Goal: Task Accomplishment & Management: Use online tool/utility

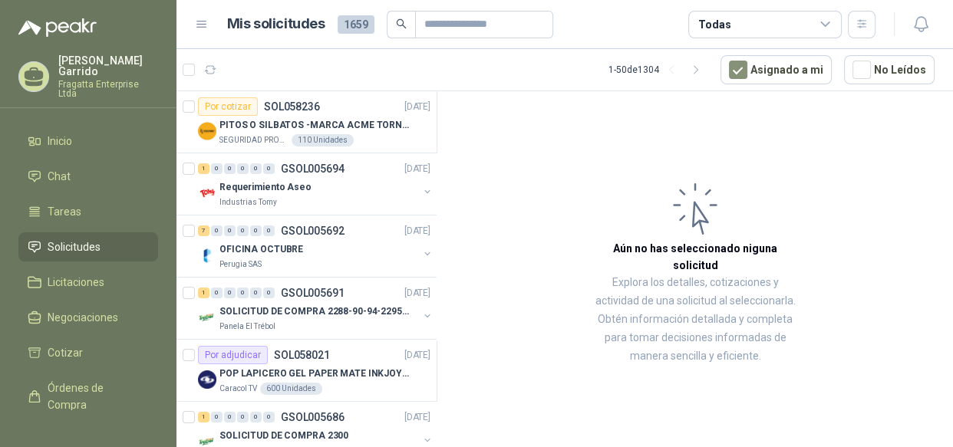
click at [91, 239] on span "Solicitudes" at bounding box center [74, 247] width 53 height 17
click at [89, 168] on li "Chat" at bounding box center [88, 176] width 121 height 17
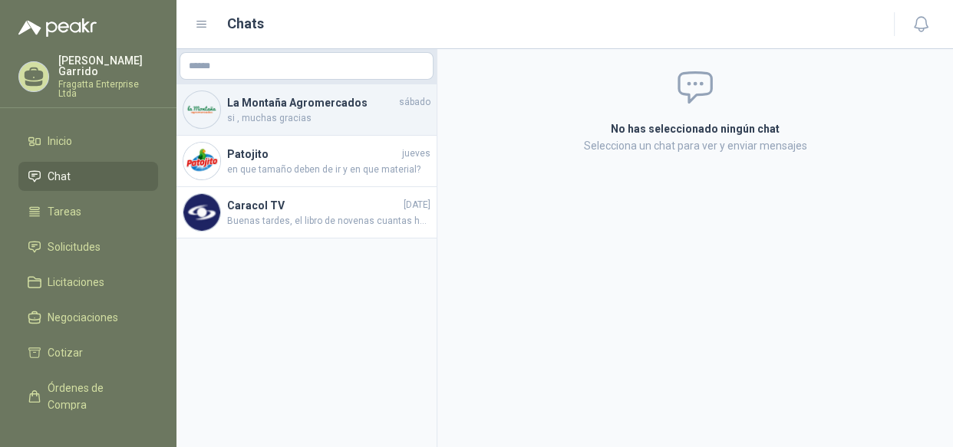
click at [384, 114] on span "si , muchas gracias" at bounding box center [328, 118] width 203 height 15
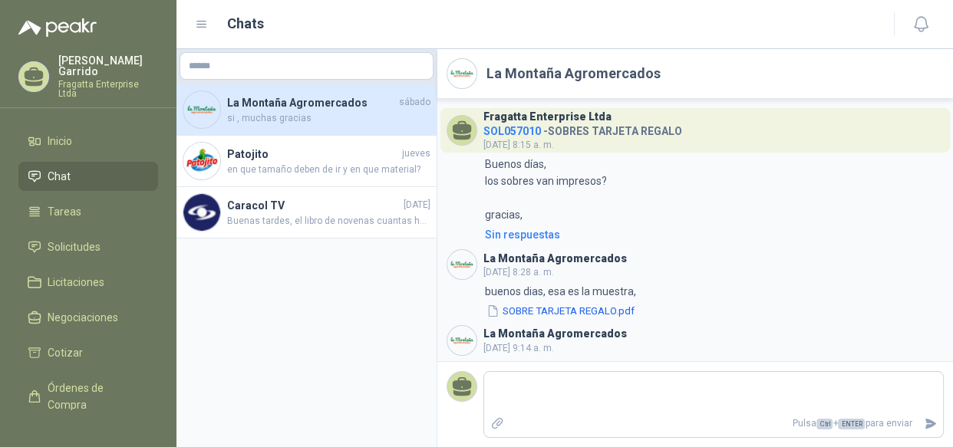
scroll to position [1095, 0]
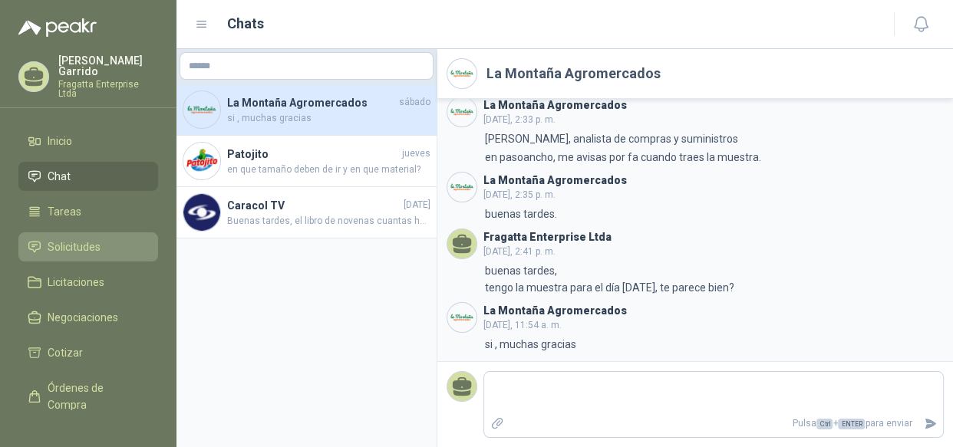
click at [81, 239] on span "Solicitudes" at bounding box center [74, 247] width 53 height 17
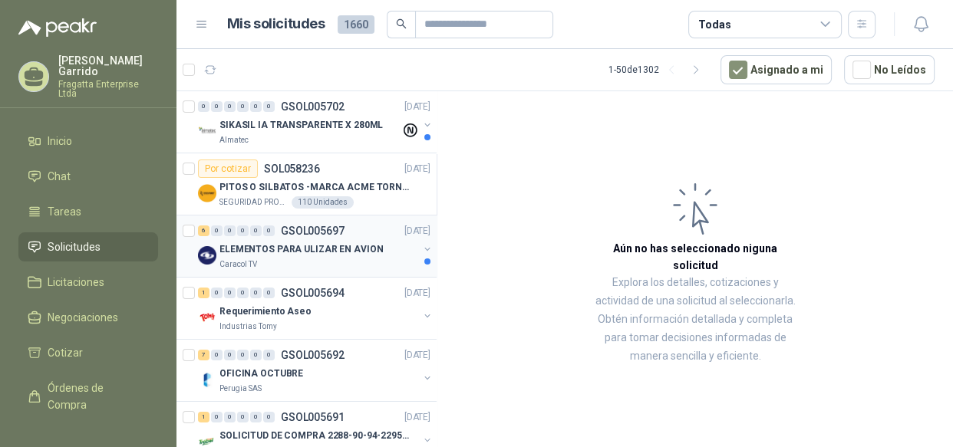
click at [354, 261] on div "Caracol TV" at bounding box center [318, 265] width 199 height 12
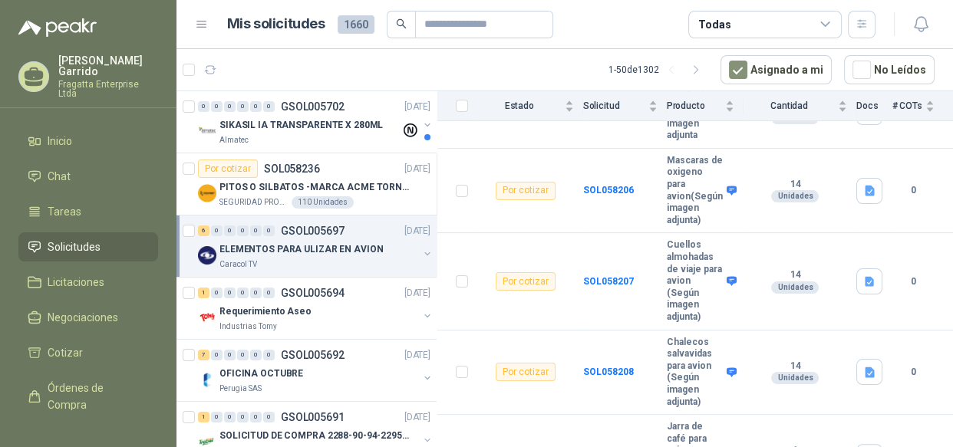
scroll to position [208, 0]
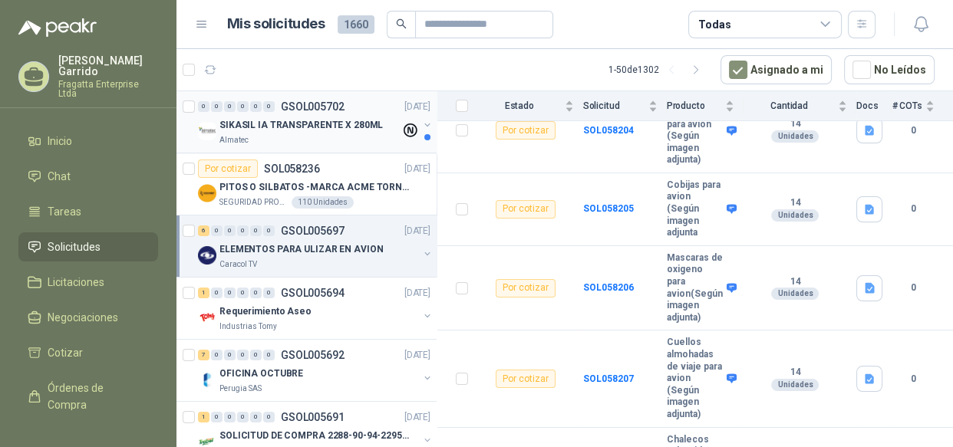
click at [286, 134] on div "Almatec" at bounding box center [309, 140] width 181 height 12
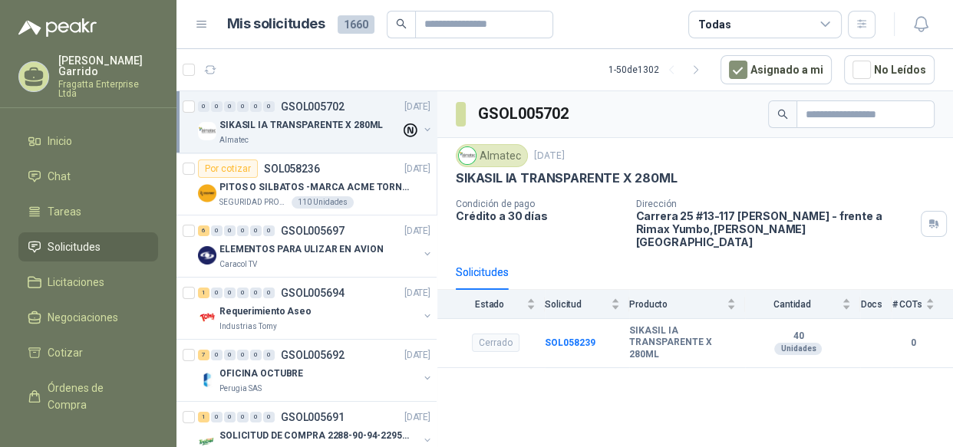
click at [825, 30] on icon at bounding box center [825, 25] width 14 height 14
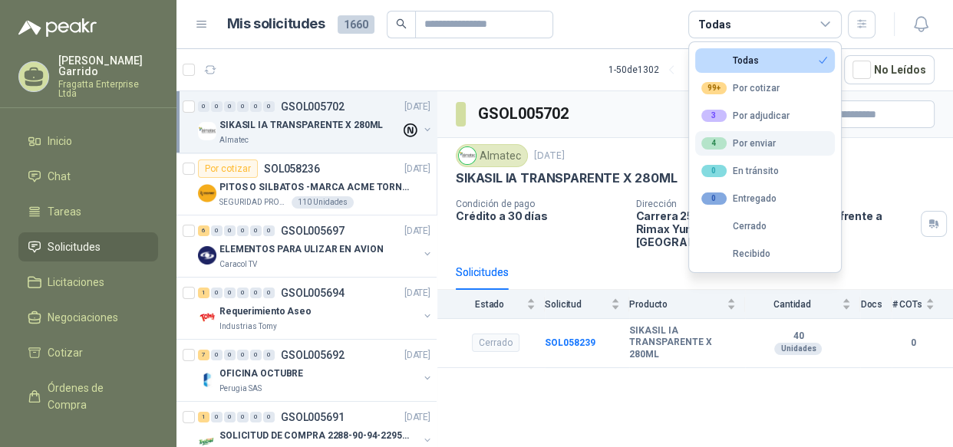
click at [749, 144] on div "4 Por enviar" at bounding box center [738, 143] width 74 height 12
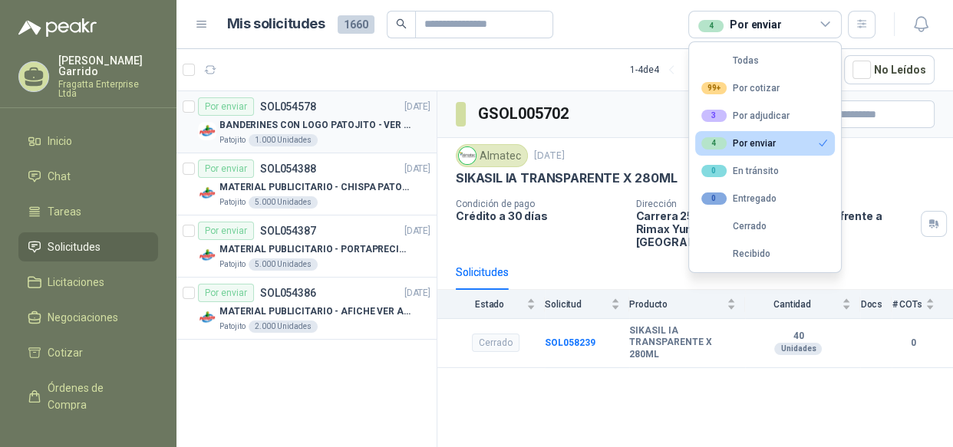
click at [350, 137] on div "Patojito 1.000 Unidades" at bounding box center [324, 140] width 211 height 12
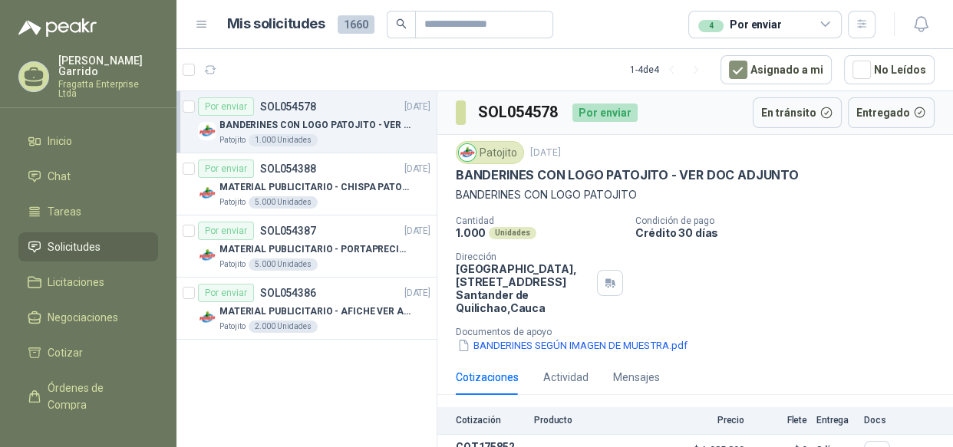
scroll to position [35, 0]
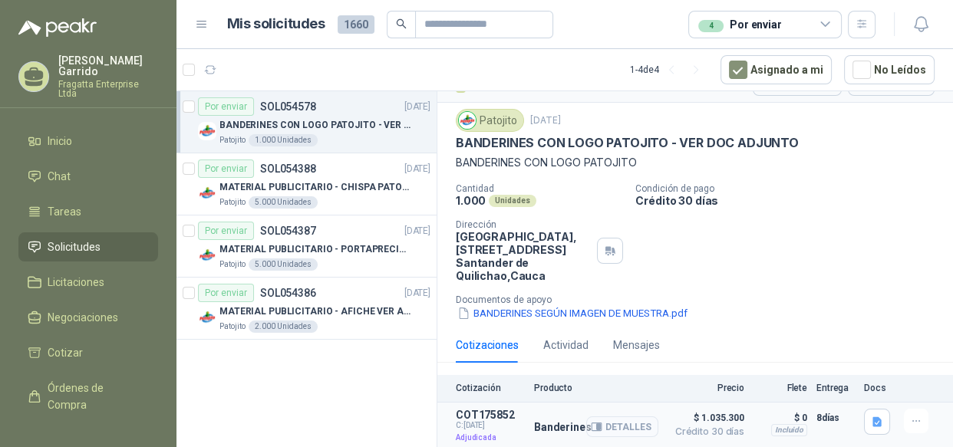
click at [605, 426] on button "Detalles" at bounding box center [622, 427] width 72 height 21
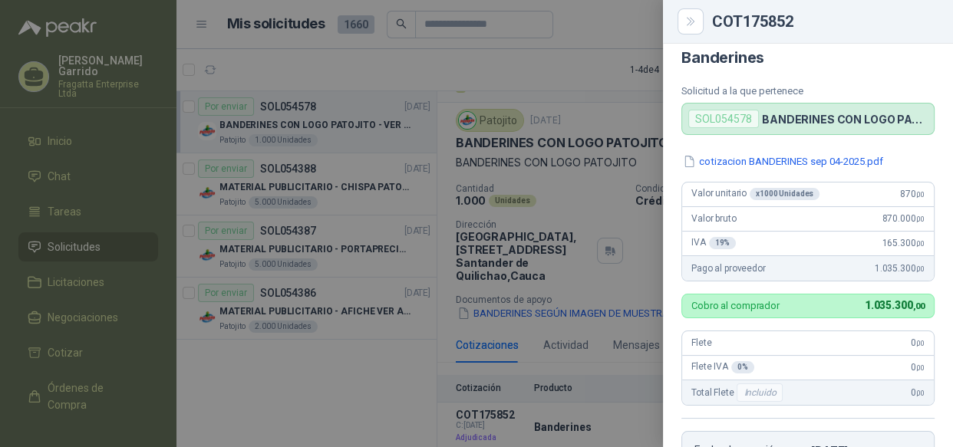
scroll to position [1, 0]
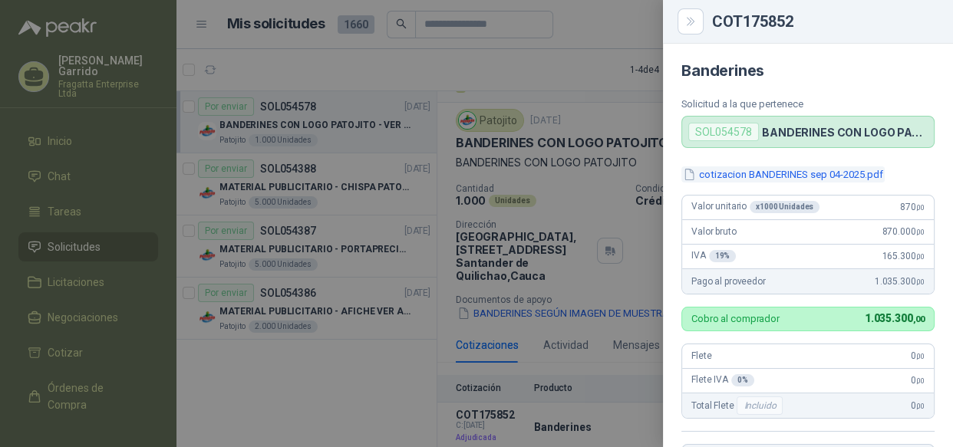
click at [840, 175] on button "cotizacion BANDERINES sep 04-2025.pdf" at bounding box center [782, 174] width 203 height 16
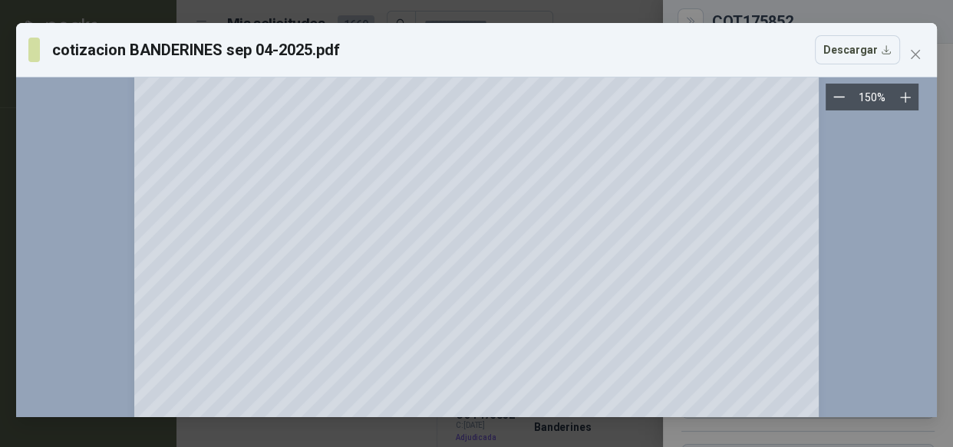
scroll to position [259, 0]
